Goal: Information Seeking & Learning: Learn about a topic

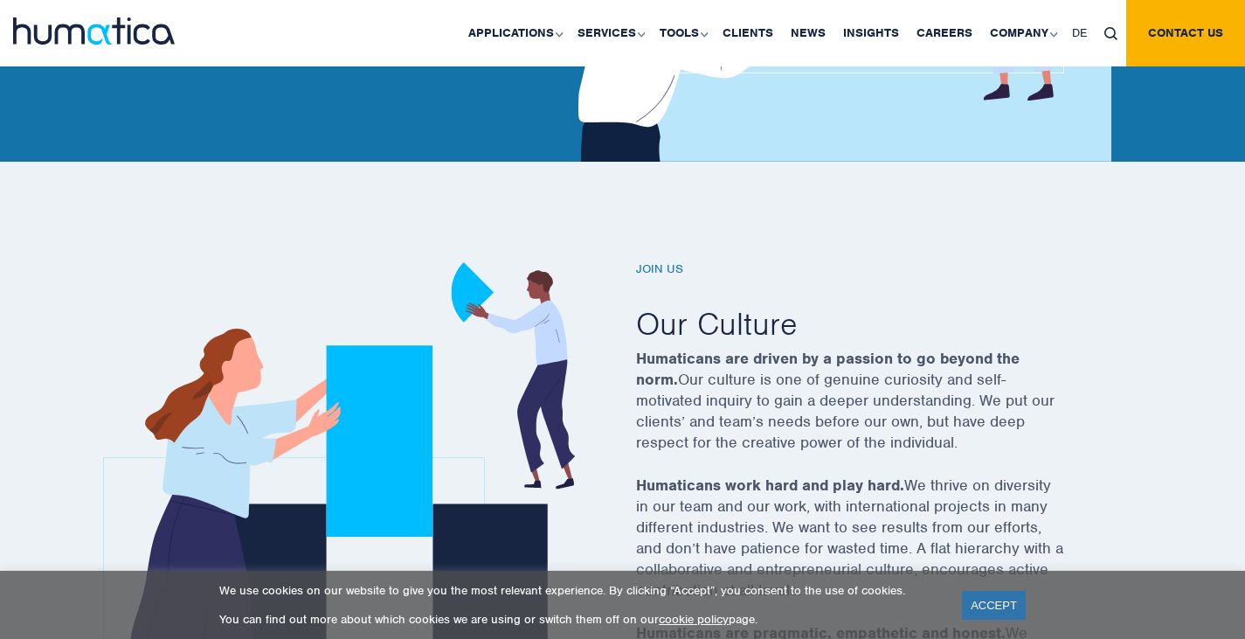
scroll to position [442, 0]
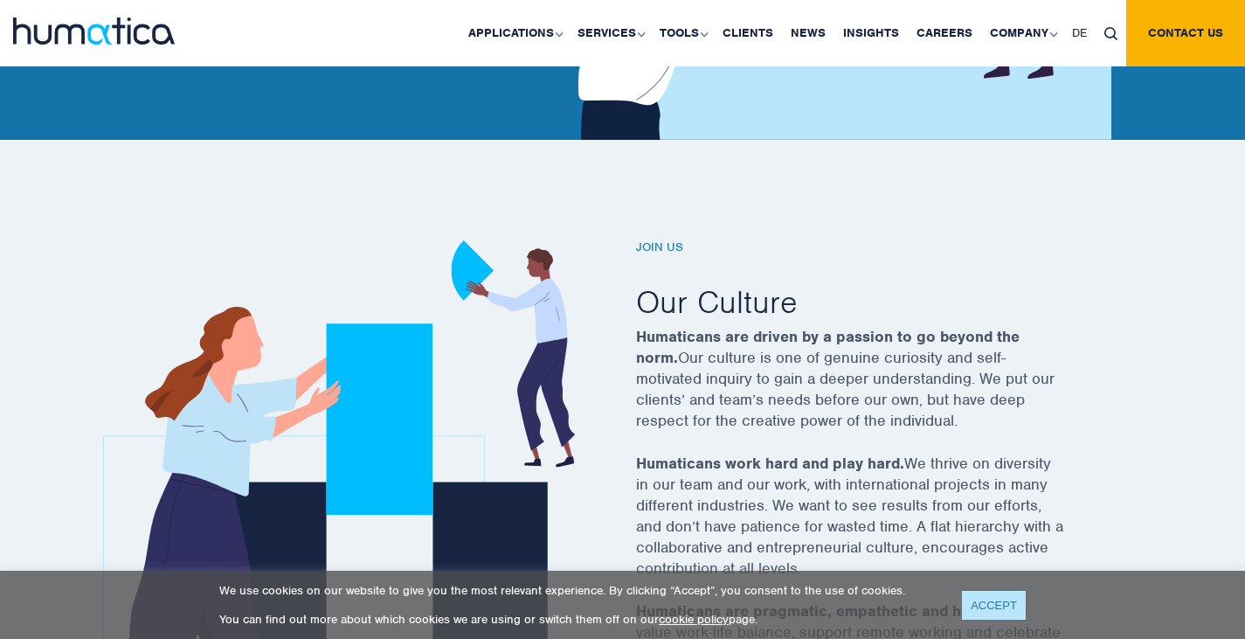
click at [1001, 598] on link "ACCEPT" at bounding box center [994, 605] width 64 height 29
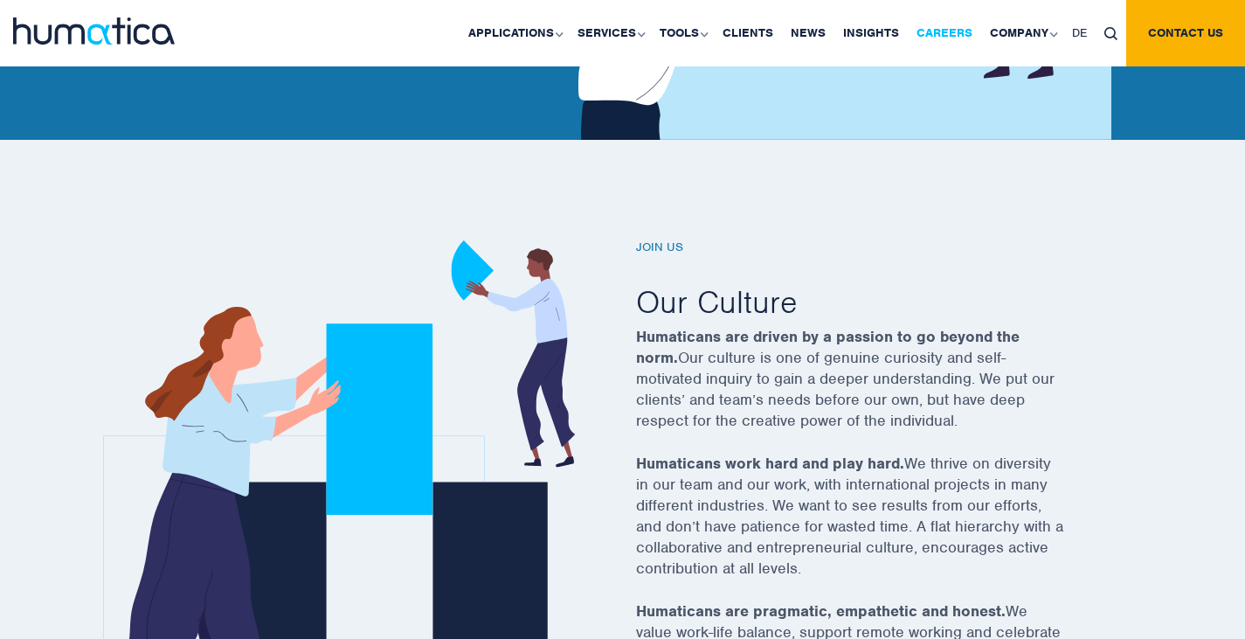
click at [964, 28] on link "Careers" at bounding box center [944, 33] width 73 height 66
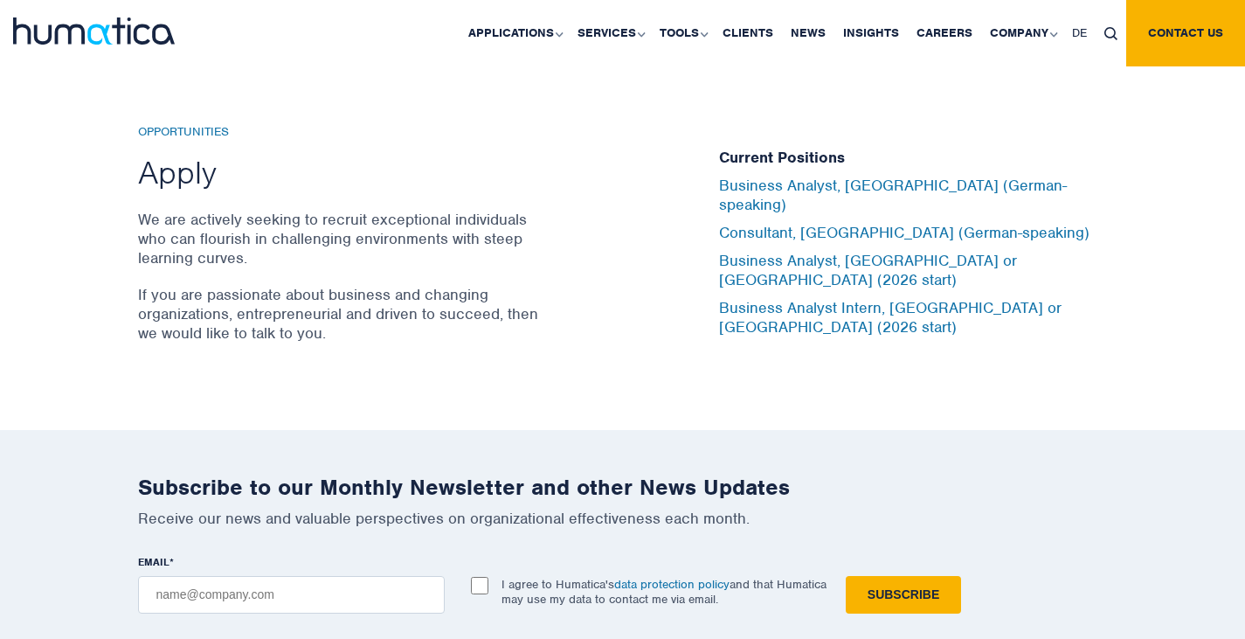
scroll to position [5774, 0]
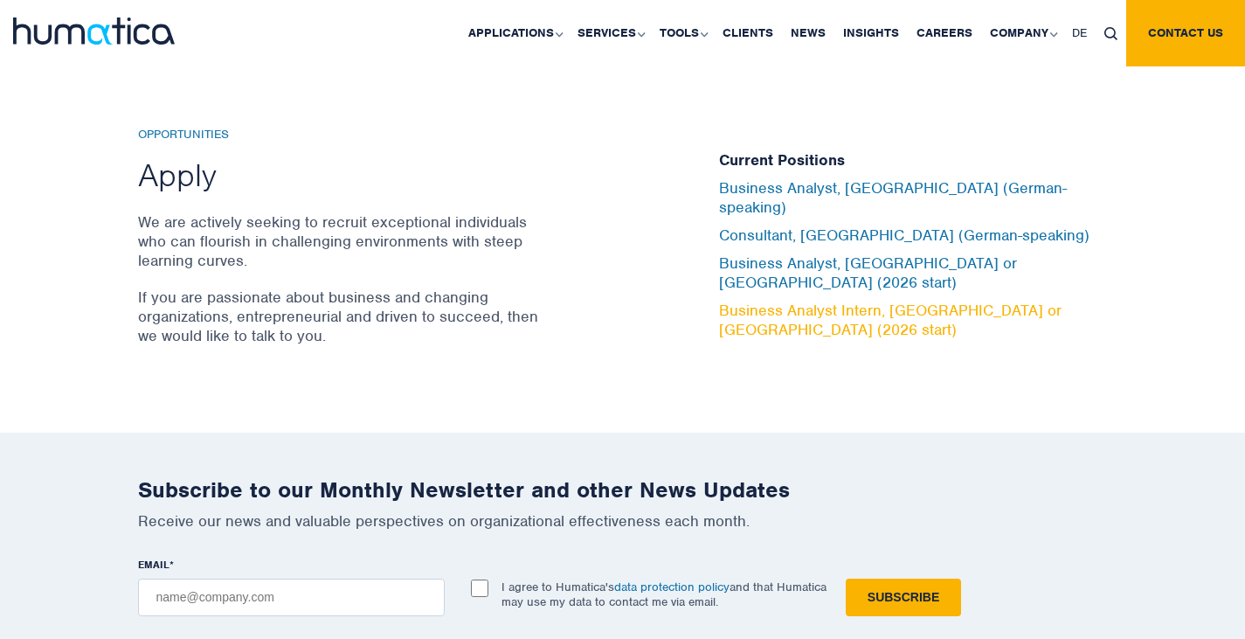
click at [856, 301] on link "Business Analyst Intern, [GEOGRAPHIC_DATA] or [GEOGRAPHIC_DATA] (2026 start)" at bounding box center [890, 320] width 342 height 38
